Goal: Task Accomplishment & Management: Manage account settings

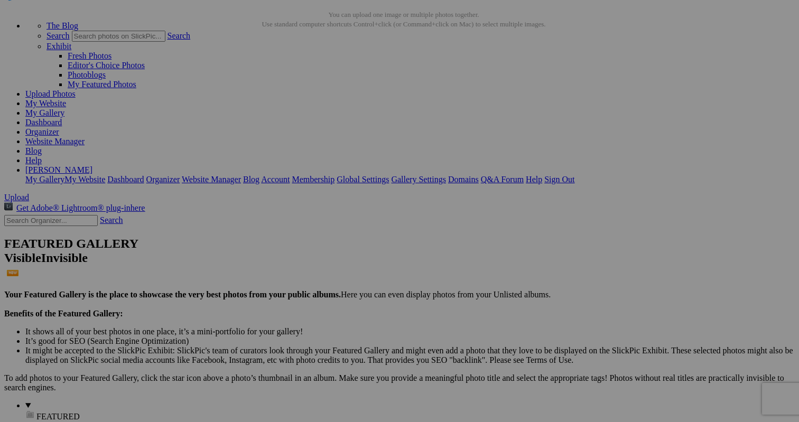
scroll to position [47, 0]
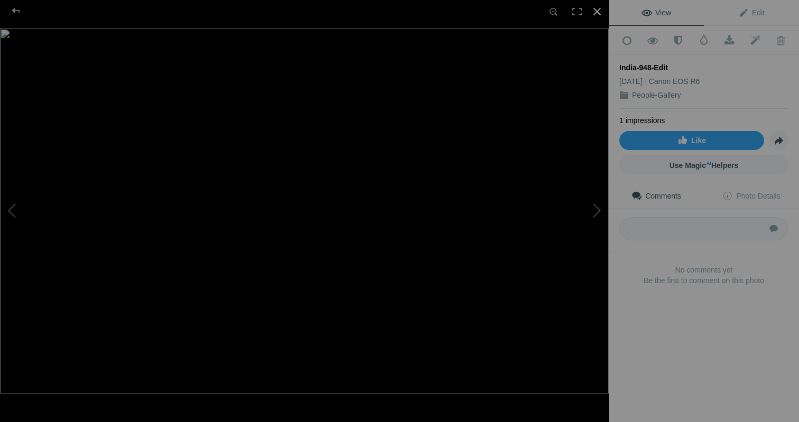
click at [596, 12] on div at bounding box center [597, 11] width 23 height 23
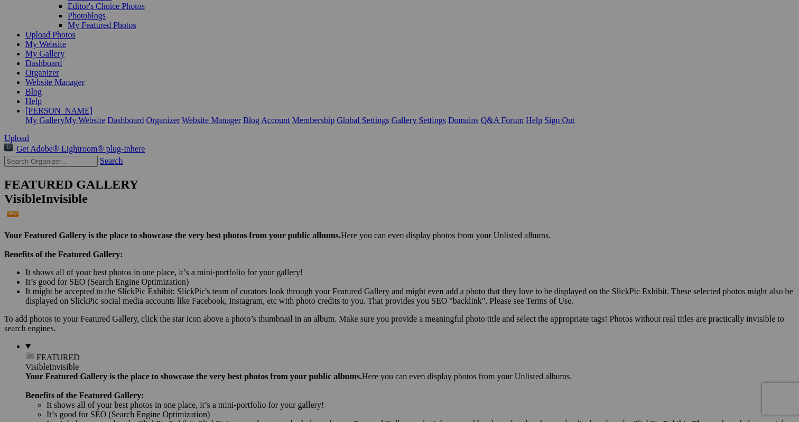
scroll to position [103, 0]
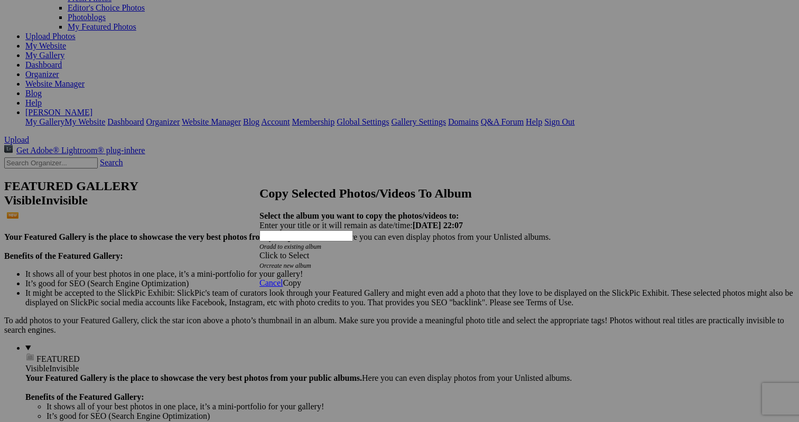
click at [356, 251] on div "Click to Select" at bounding box center [400, 256] width 280 height 10
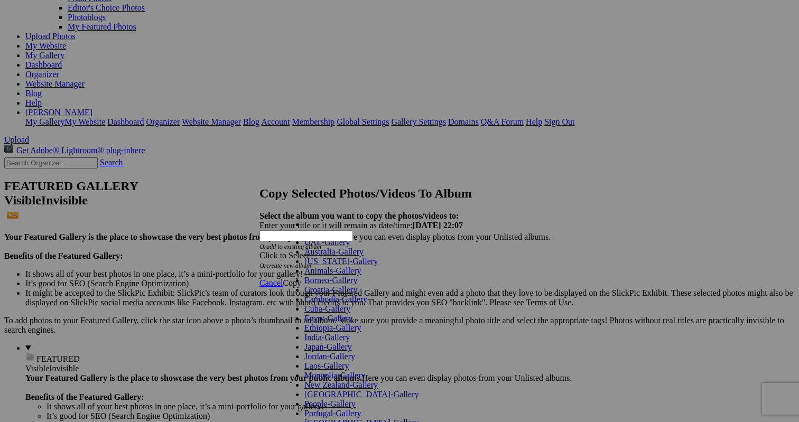
scroll to position [206, 0]
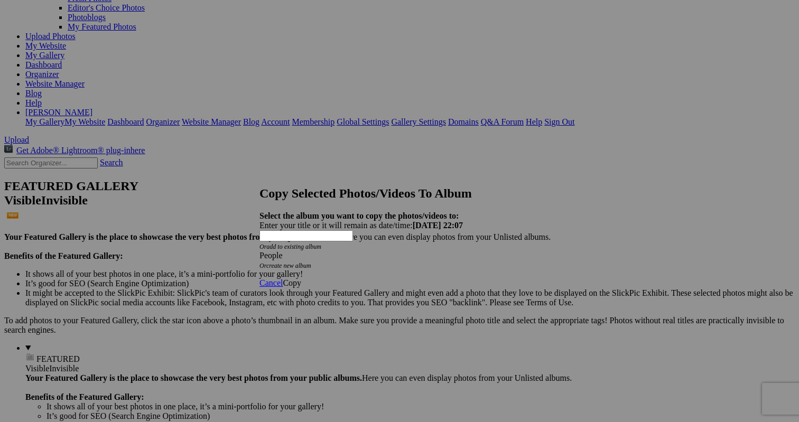
click at [301, 279] on link "Copy" at bounding box center [292, 283] width 18 height 9
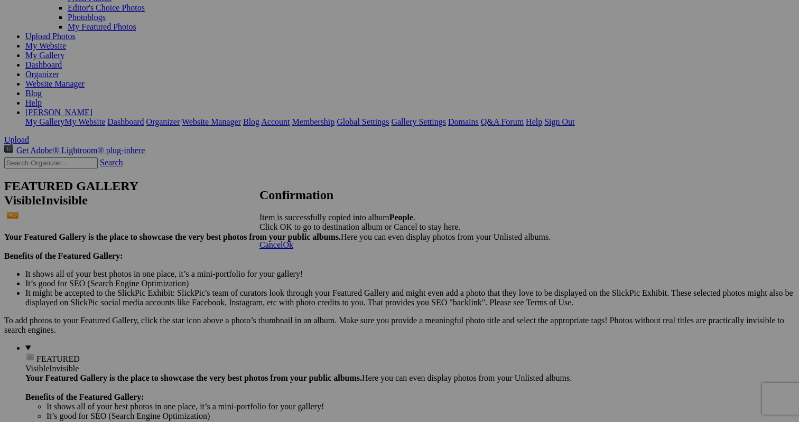
click at [283, 249] on span "Cancel" at bounding box center [271, 244] width 23 height 9
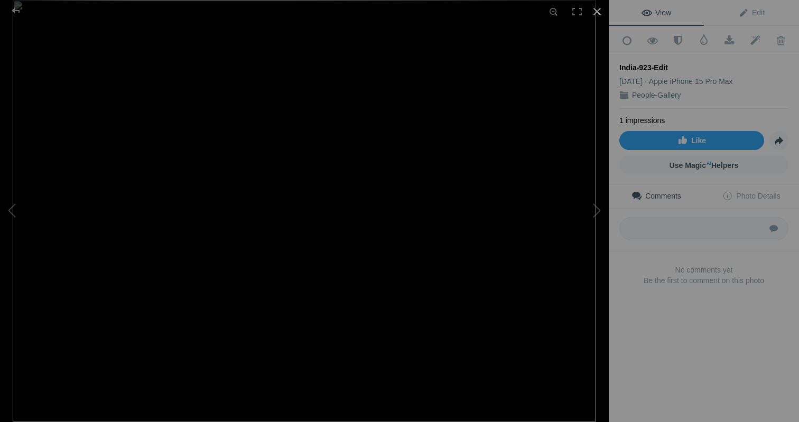
click at [597, 9] on div at bounding box center [597, 11] width 23 height 23
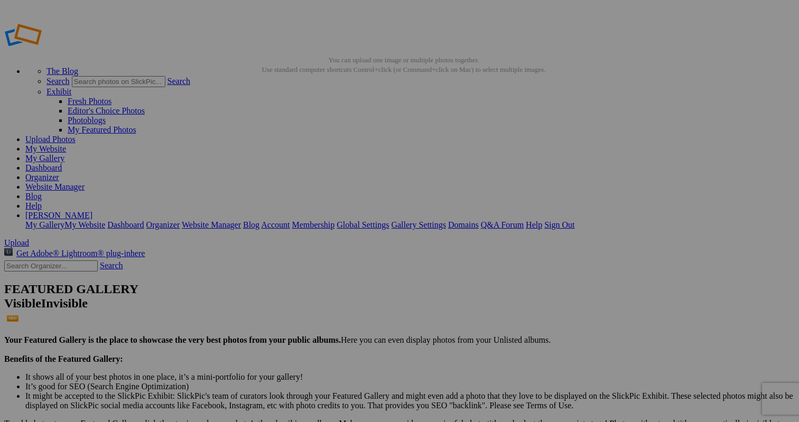
scroll to position [0, 0]
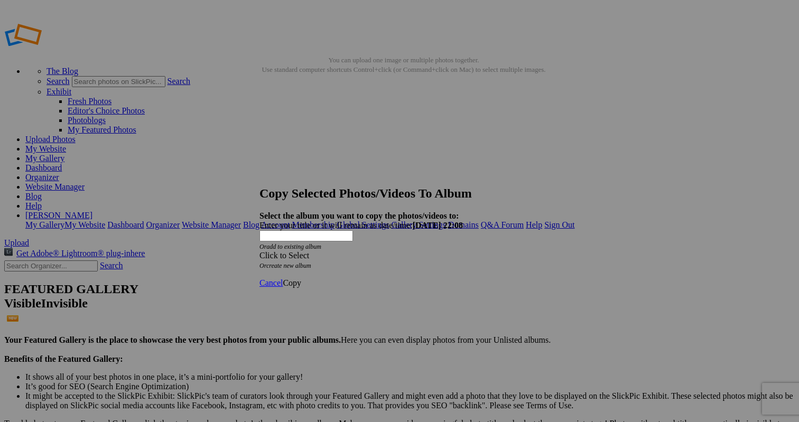
click at [356, 251] on div "Click to Select" at bounding box center [400, 256] width 280 height 10
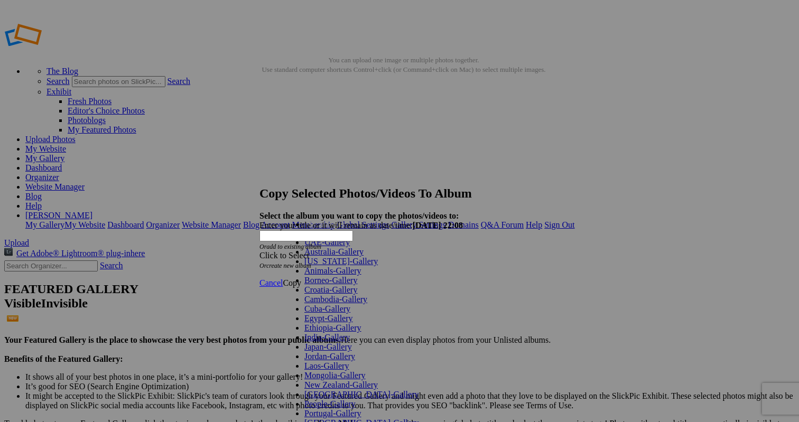
scroll to position [121, 0]
click at [340, 333] on link "India-Gallery" at bounding box center [326, 337] width 45 height 9
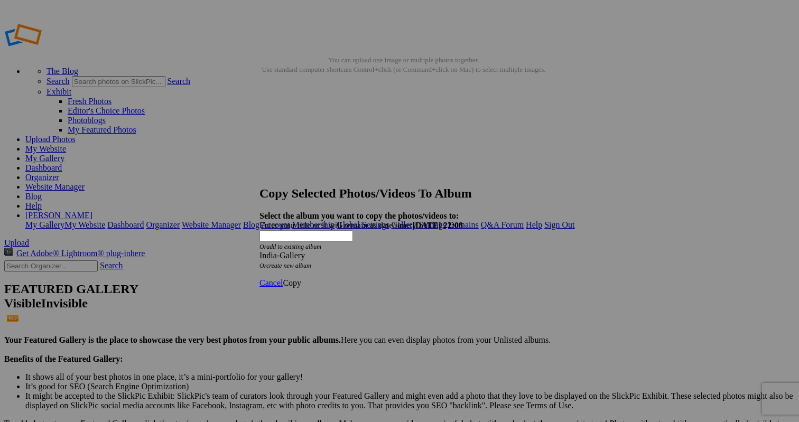
click at [301, 279] on span "Copy" at bounding box center [292, 283] width 18 height 9
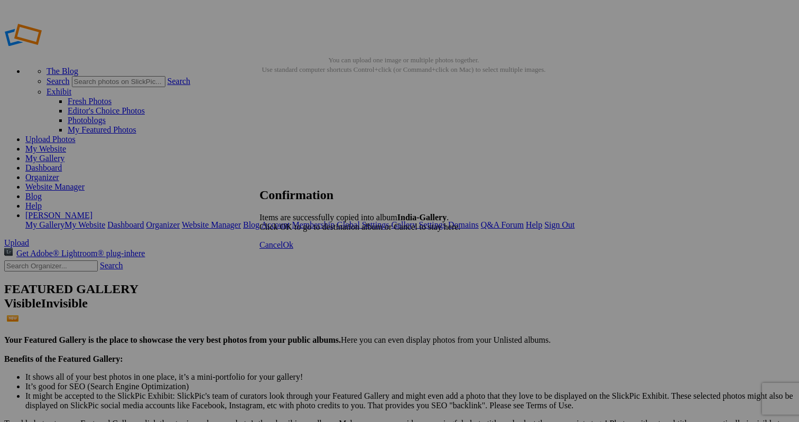
click at [283, 249] on span "Cancel" at bounding box center [271, 244] width 23 height 9
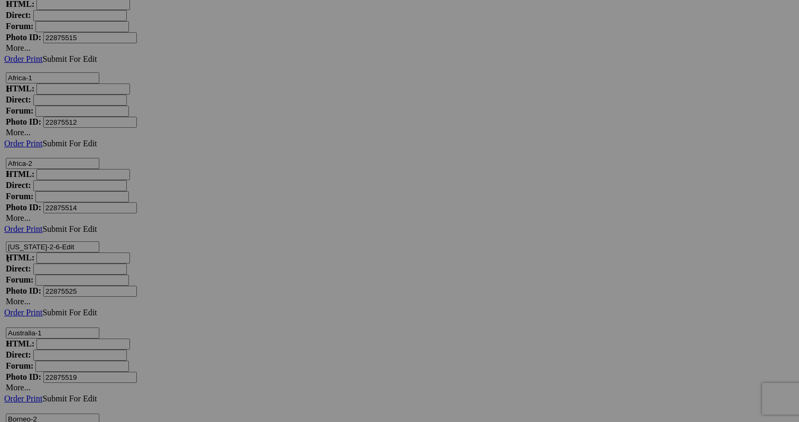
scroll to position [2815, 0]
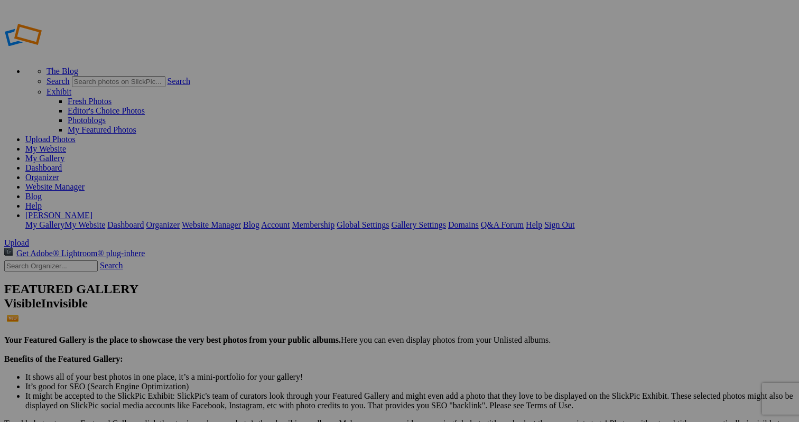
scroll to position [4, 0]
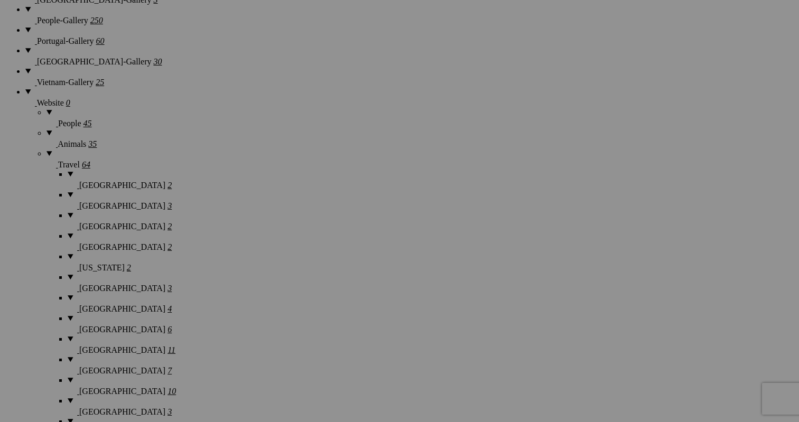
scroll to position [1215, 0]
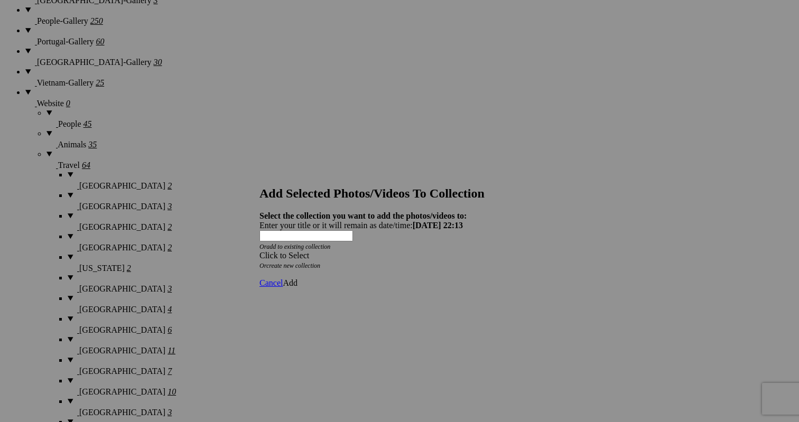
click at [283, 279] on span "Cancel" at bounding box center [271, 283] width 23 height 9
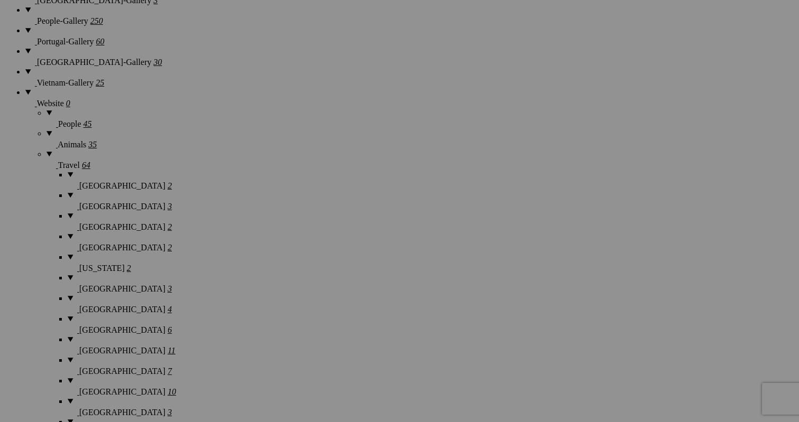
click at [329, 277] on span "Yes" at bounding box center [323, 280] width 12 height 9
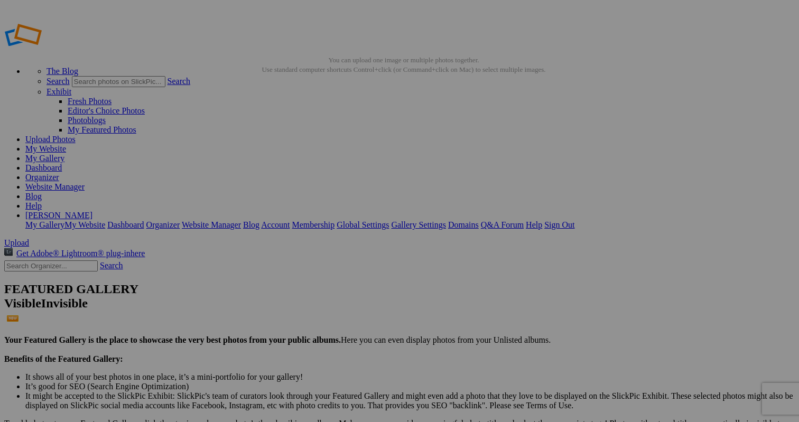
scroll to position [0, 0]
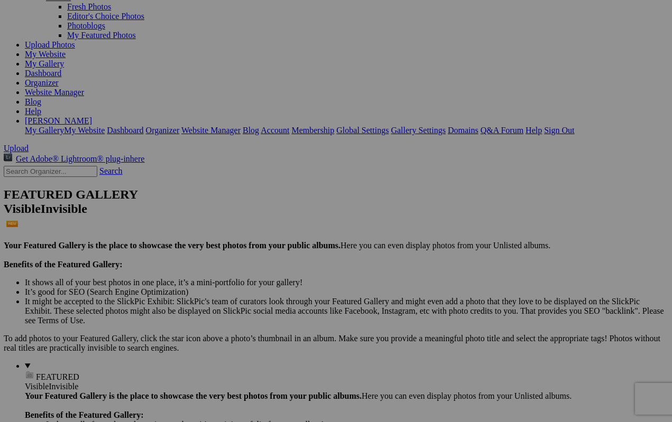
scroll to position [95, 0]
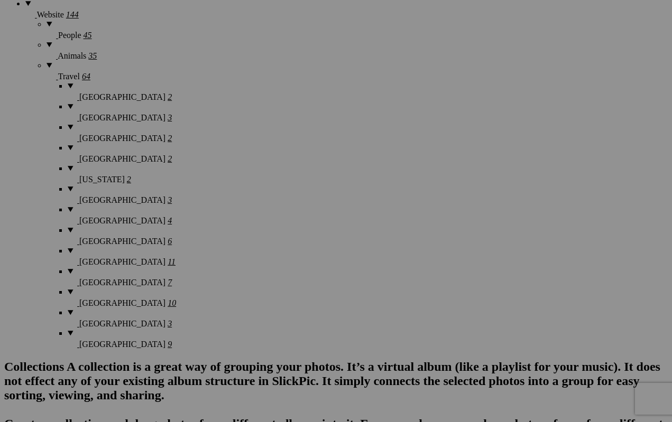
scroll to position [1324, 0]
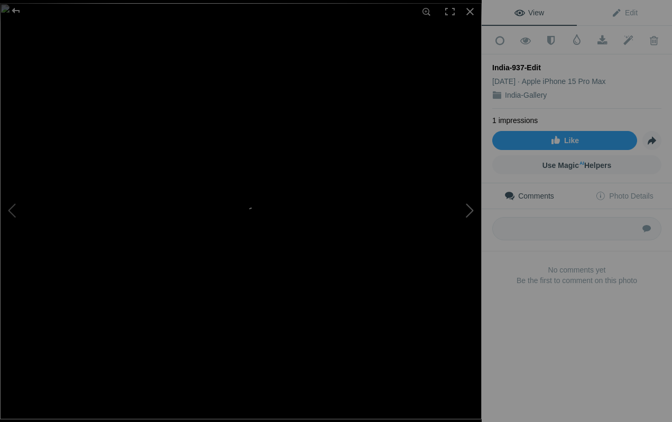
click at [465, 212] on button at bounding box center [441, 211] width 79 height 152
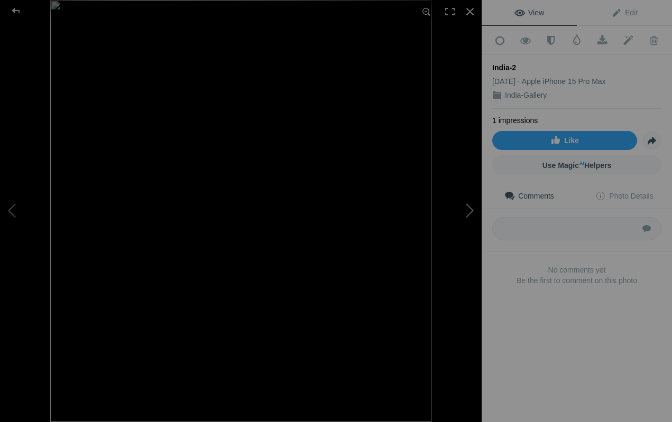
click at [465, 212] on button at bounding box center [441, 211] width 79 height 152
click at [473, 10] on div at bounding box center [469, 11] width 23 height 23
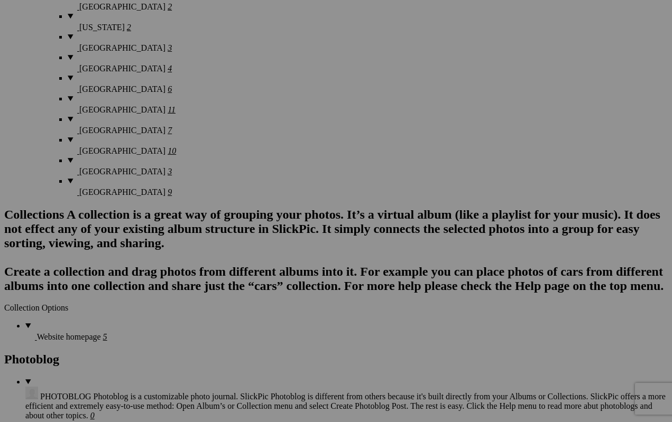
scroll to position [1484, 0]
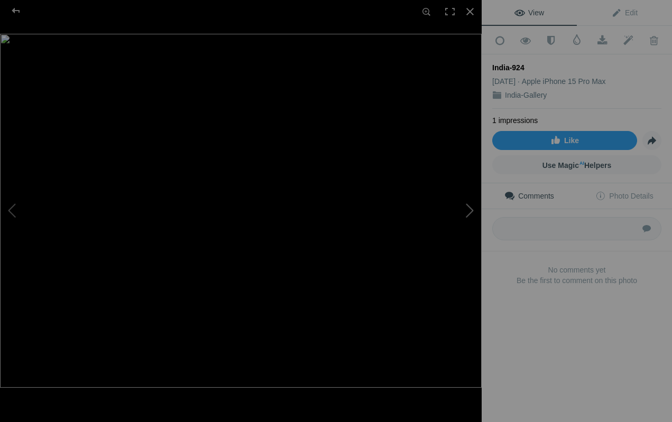
click at [470, 209] on button at bounding box center [441, 211] width 79 height 152
click at [473, 214] on button at bounding box center [441, 211] width 79 height 152
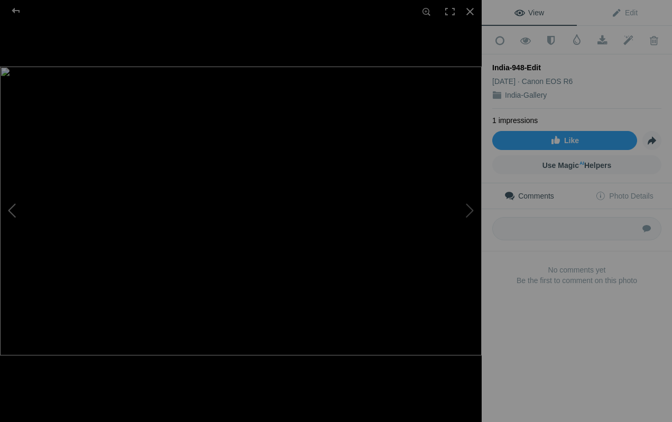
click at [15, 207] on button at bounding box center [39, 211] width 79 height 152
click at [467, 214] on button at bounding box center [441, 211] width 79 height 152
click at [469, 8] on div at bounding box center [469, 11] width 23 height 23
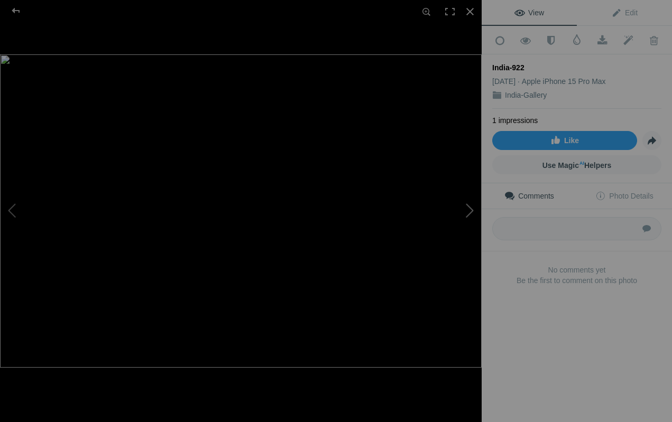
click at [474, 210] on button at bounding box center [441, 211] width 79 height 152
click at [471, 12] on div at bounding box center [469, 11] width 23 height 23
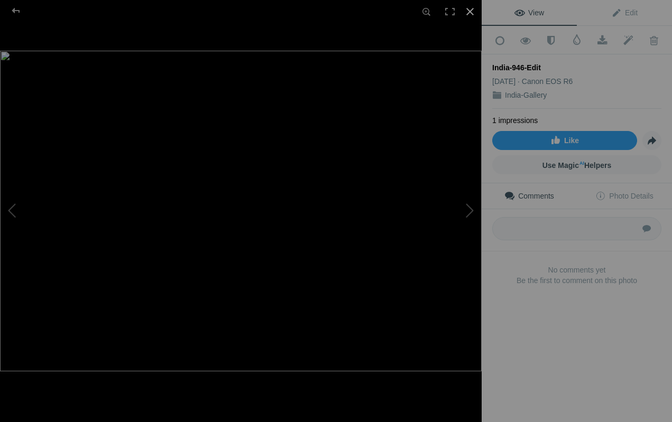
click at [470, 10] on div at bounding box center [469, 11] width 23 height 23
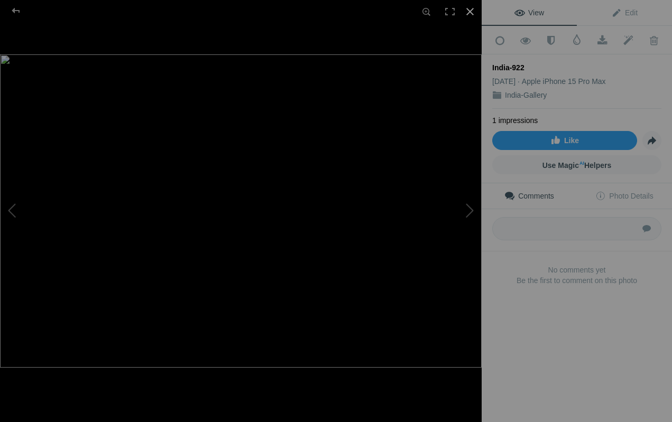
click at [473, 13] on div at bounding box center [469, 11] width 23 height 23
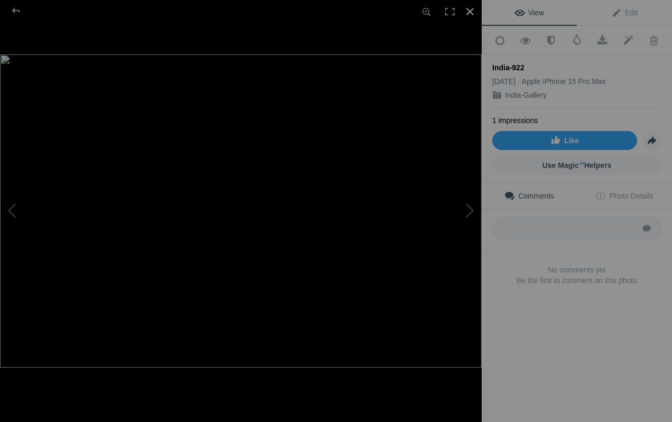
click at [469, 8] on div at bounding box center [469, 11] width 23 height 23
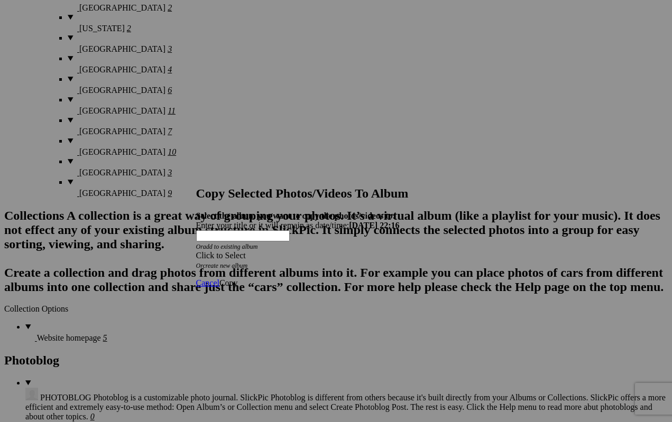
click at [372, 251] on div "Click to Select" at bounding box center [336, 256] width 280 height 10
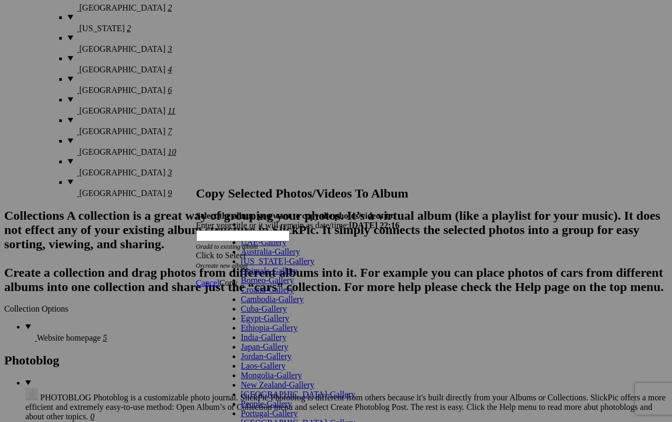
scroll to position [206, 0]
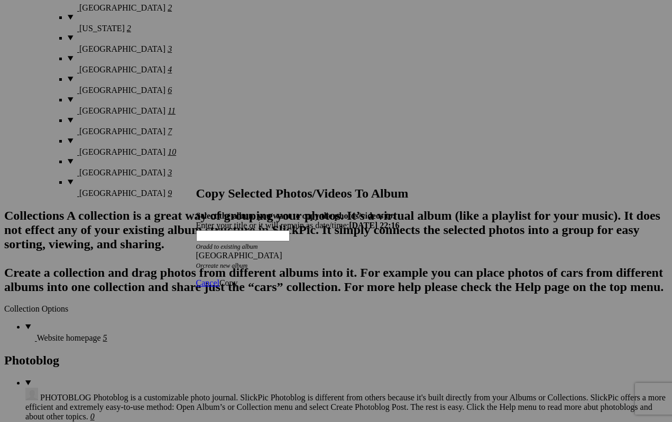
click at [238, 279] on span "Copy" at bounding box center [228, 283] width 18 height 9
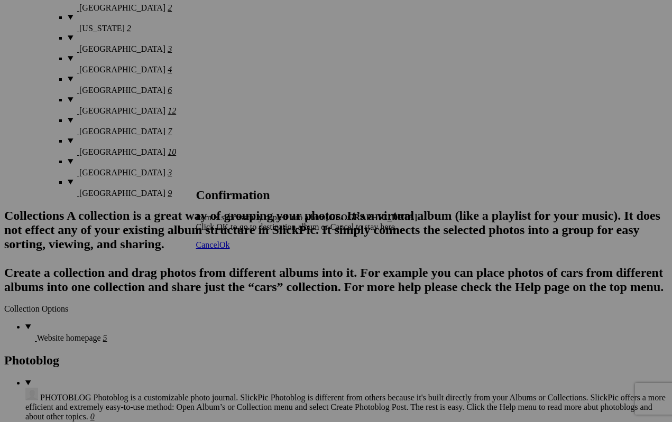
click at [219, 249] on span "Cancel" at bounding box center [207, 244] width 23 height 9
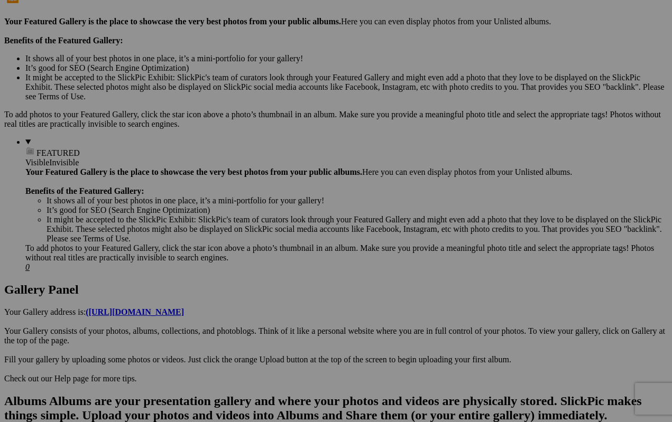
scroll to position [323, 0]
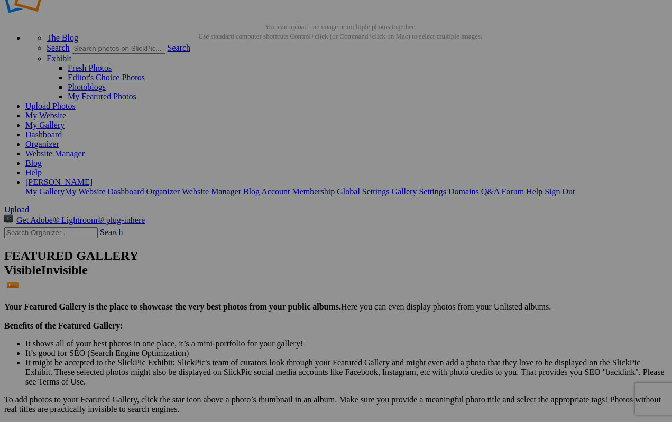
scroll to position [26, 0]
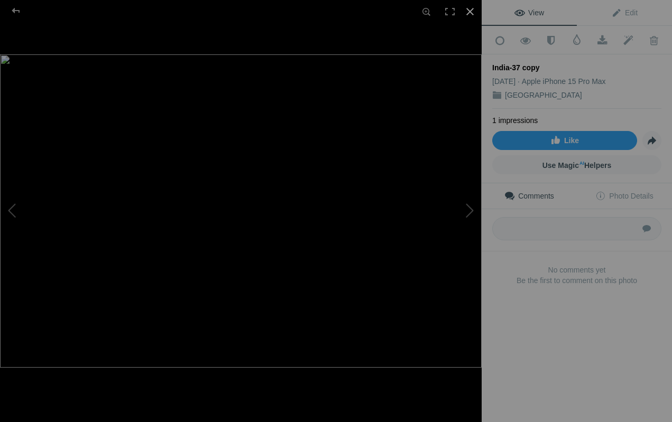
click at [473, 8] on div at bounding box center [469, 11] width 23 height 23
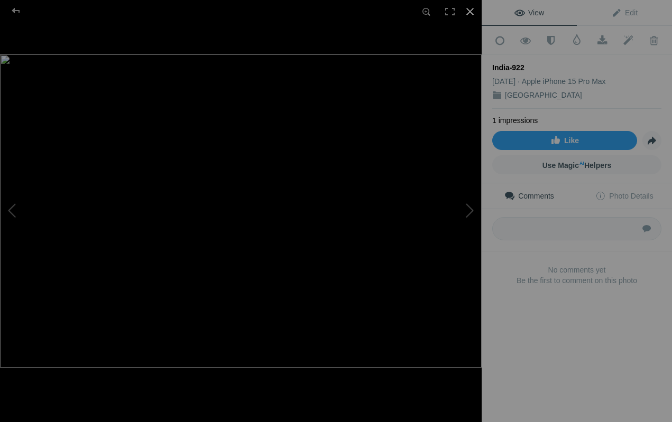
click at [470, 9] on div at bounding box center [469, 11] width 23 height 23
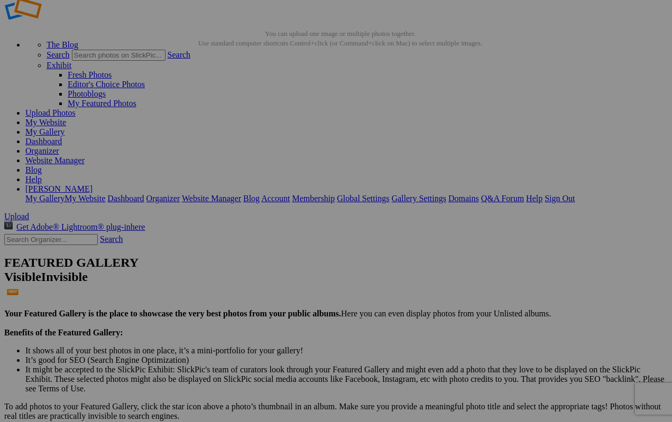
click at [266, 280] on link "Yes" at bounding box center [260, 280] width 12 height 9
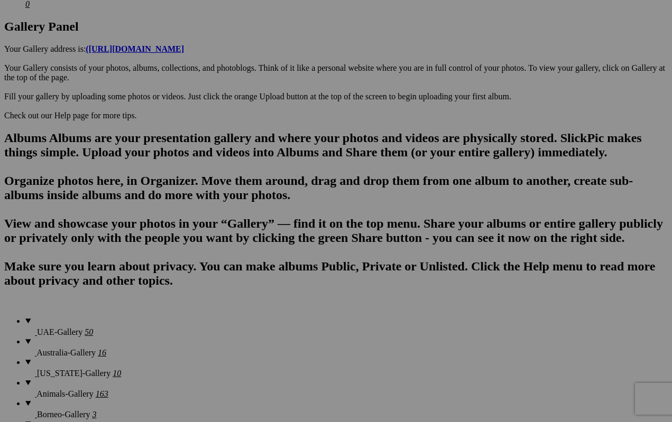
scroll to position [577, 0]
